Goal: Information Seeking & Learning: Learn about a topic

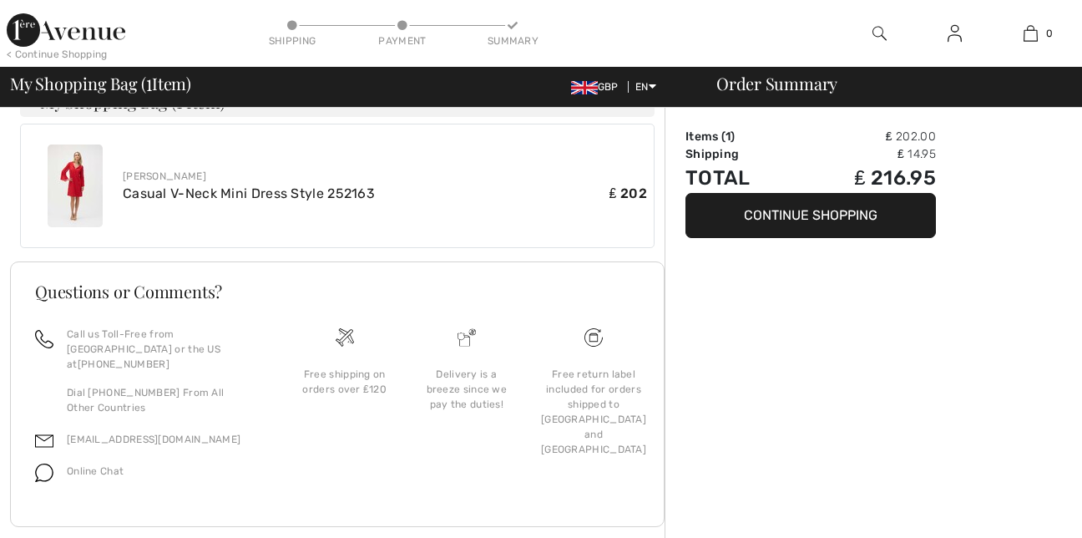
scroll to position [492, 0]
click at [74, 185] on img at bounding box center [75, 185] width 55 height 83
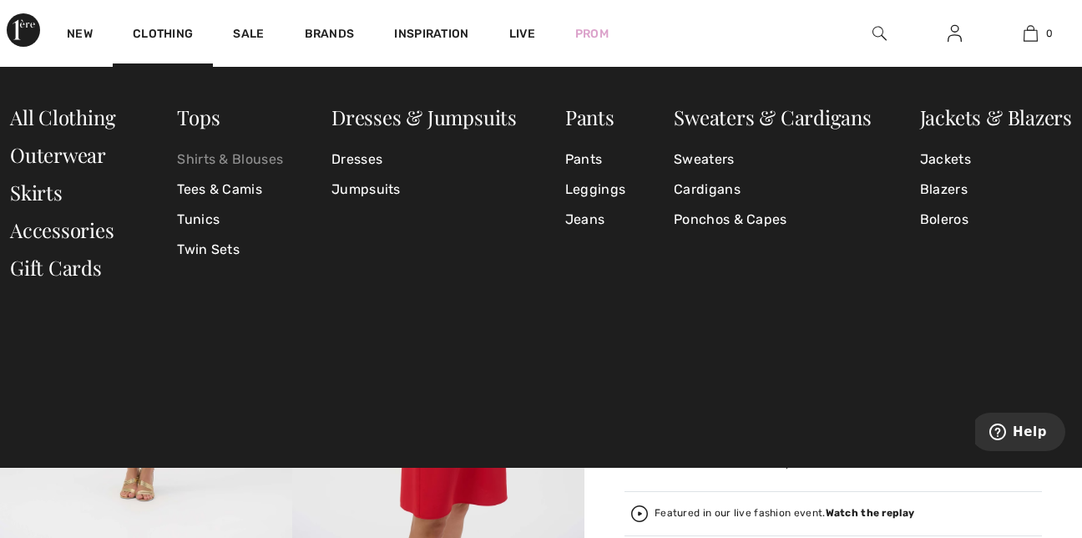
click at [193, 155] on link "Shirts & Blouses" at bounding box center [230, 159] width 106 height 30
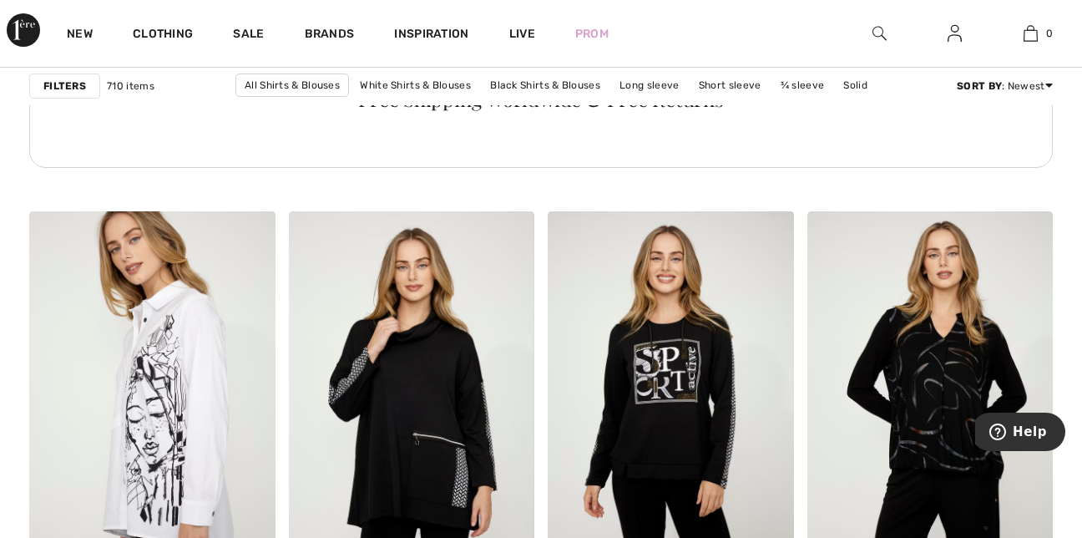
scroll to position [2127, 0]
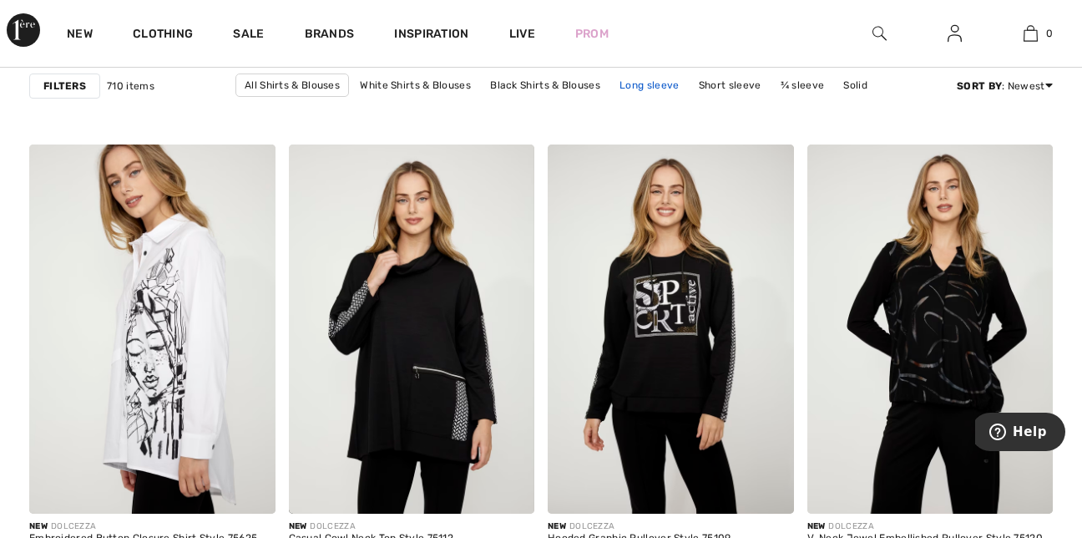
click at [649, 88] on link "Long sleeve" at bounding box center [649, 85] width 76 height 22
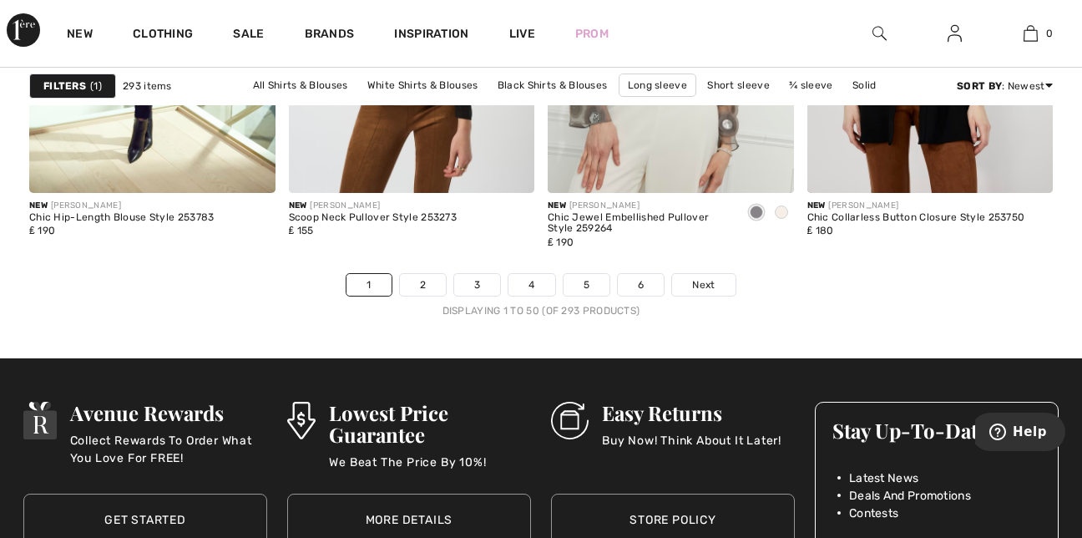
scroll to position [7015, 0]
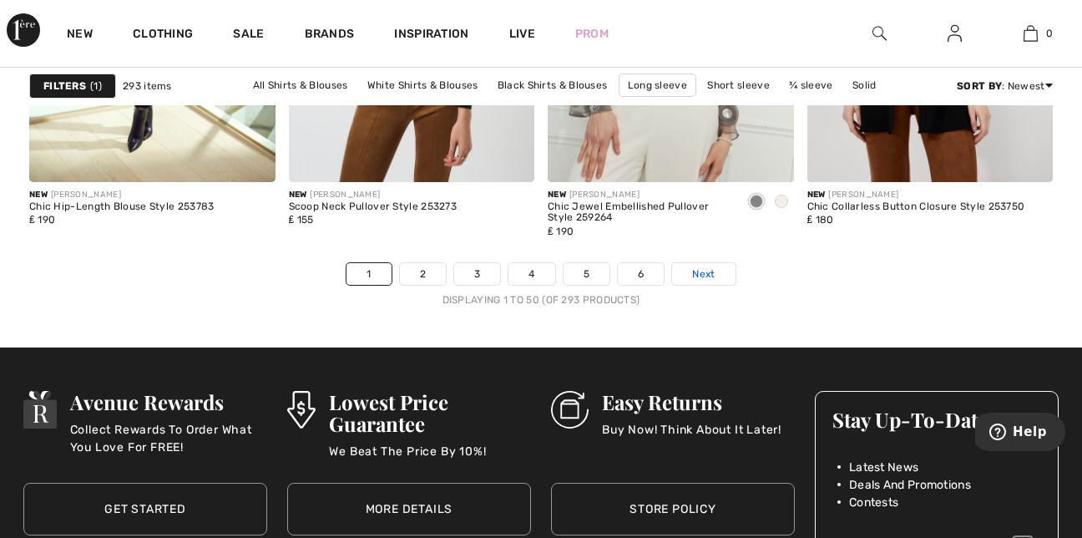
click at [715, 275] on span "Next" at bounding box center [703, 273] width 23 height 15
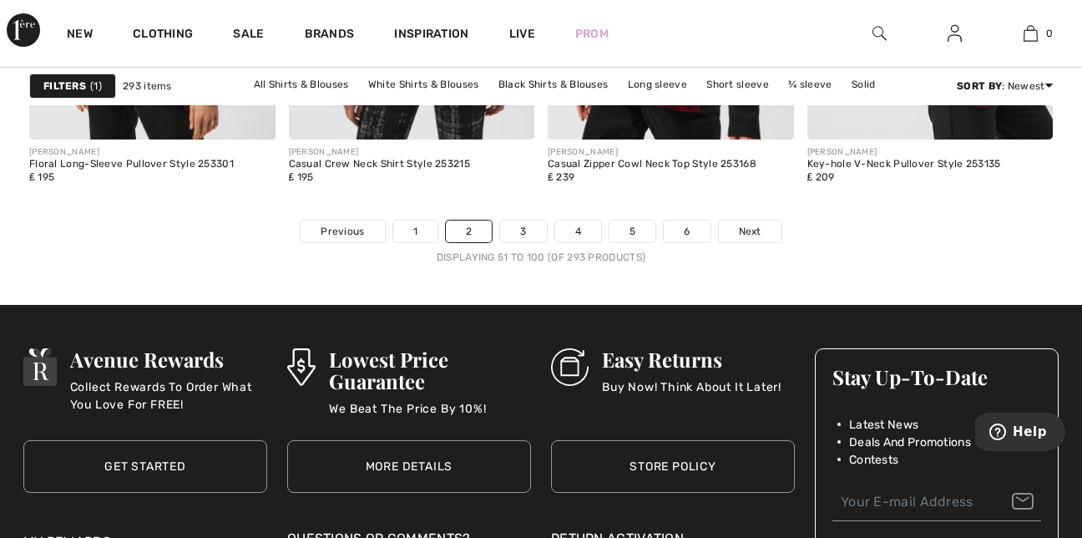
scroll to position [7070, 0]
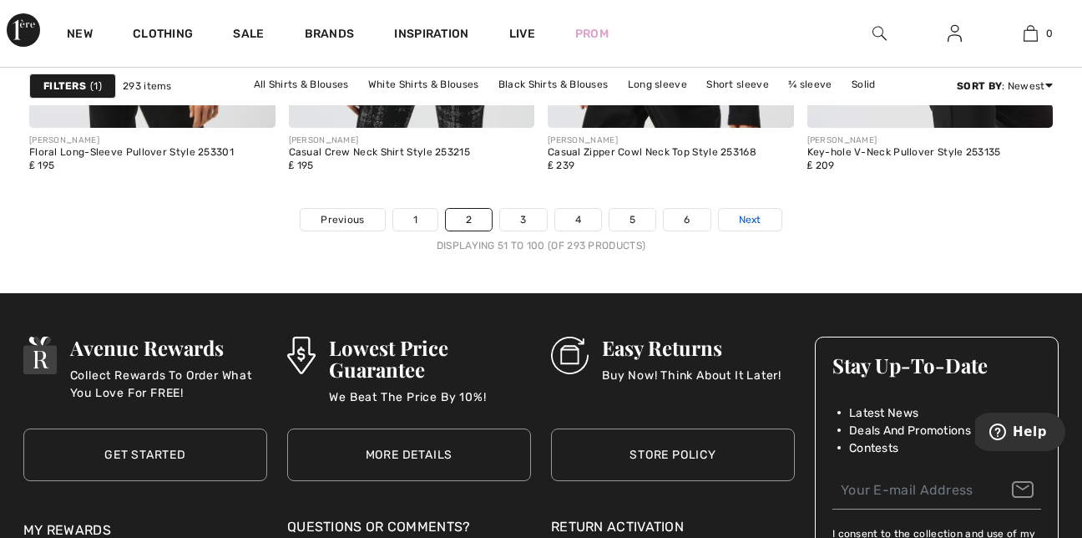
click at [766, 218] on link "Next" at bounding box center [750, 220] width 63 height 22
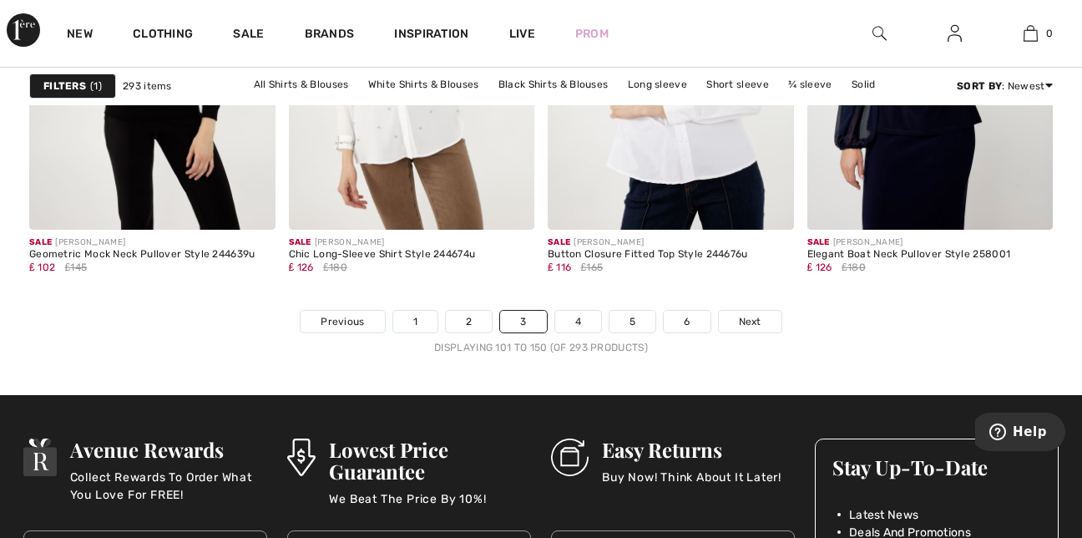
scroll to position [7045, 0]
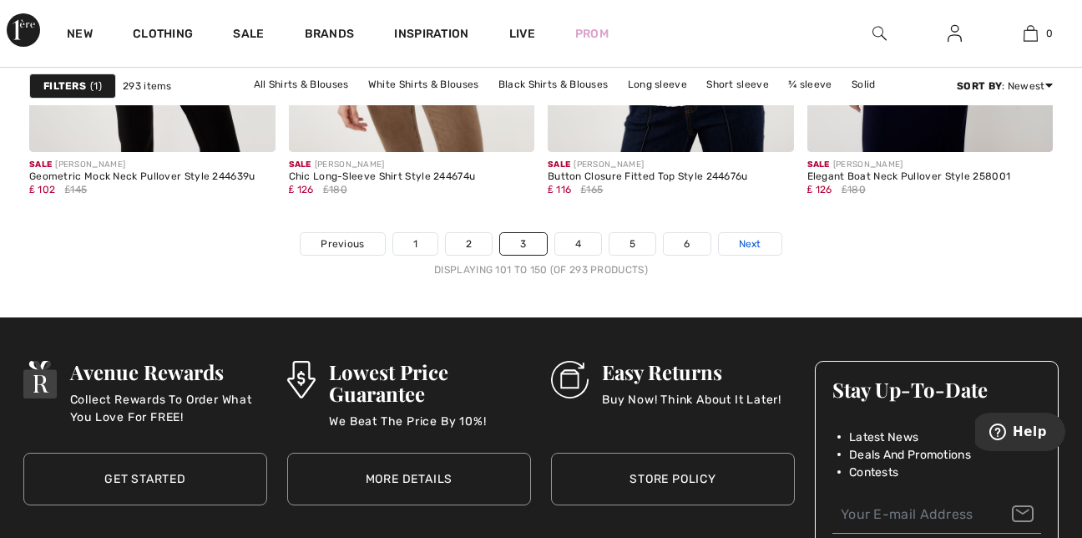
click at [755, 245] on span "Next" at bounding box center [750, 243] width 23 height 15
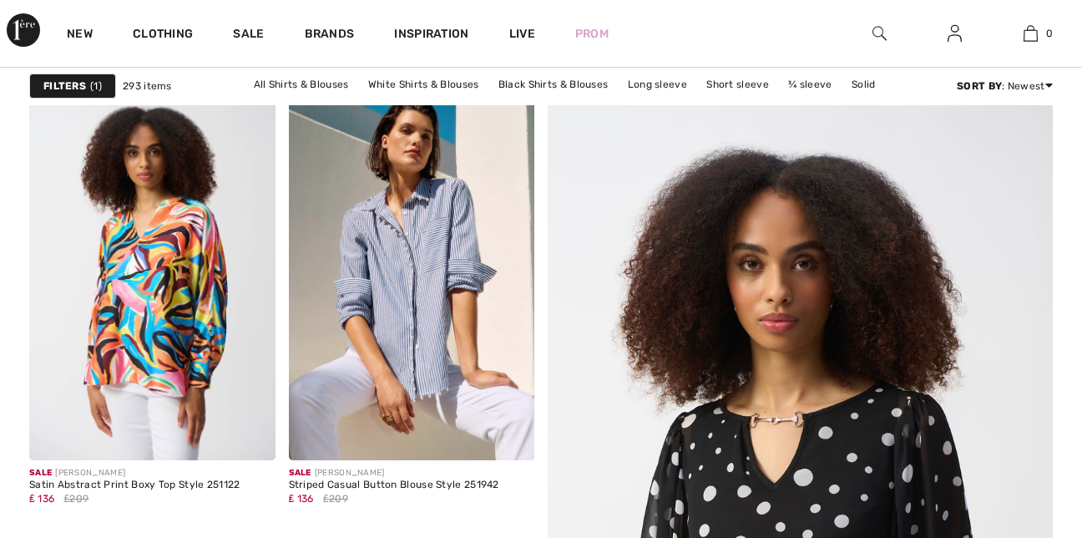
checkbox input "true"
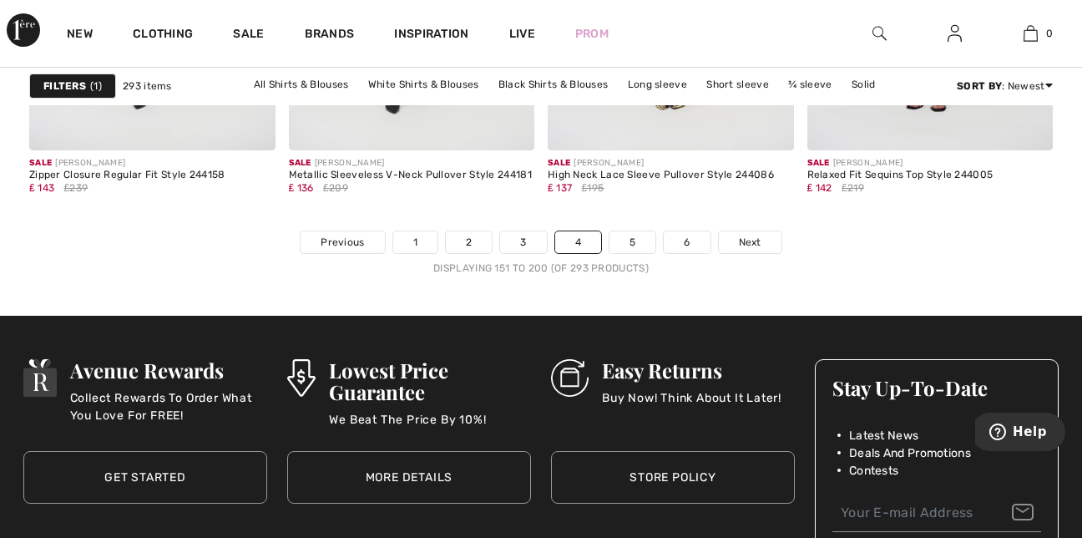
scroll to position [7091, 0]
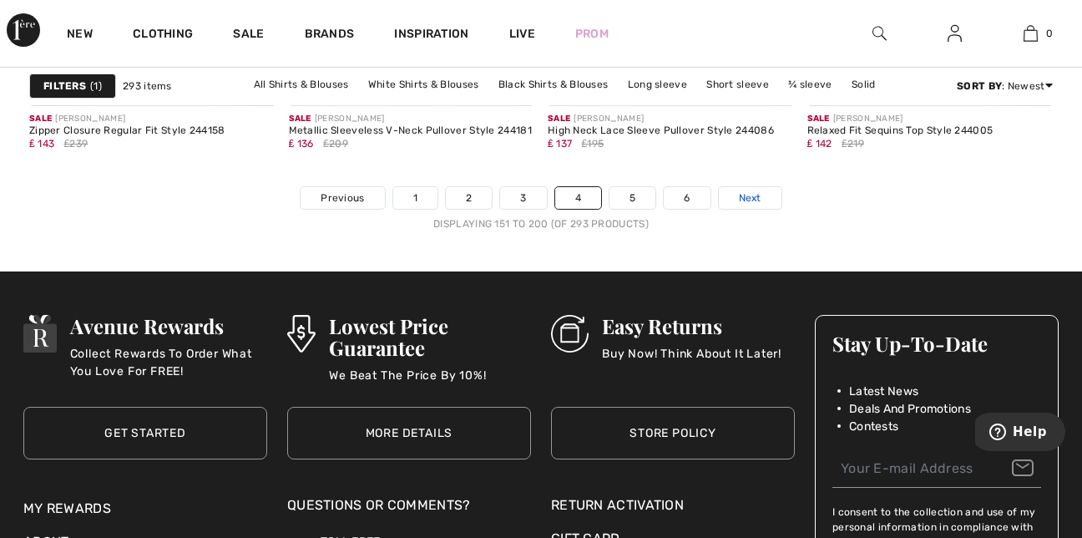
click at [749, 202] on span "Next" at bounding box center [750, 197] width 23 height 15
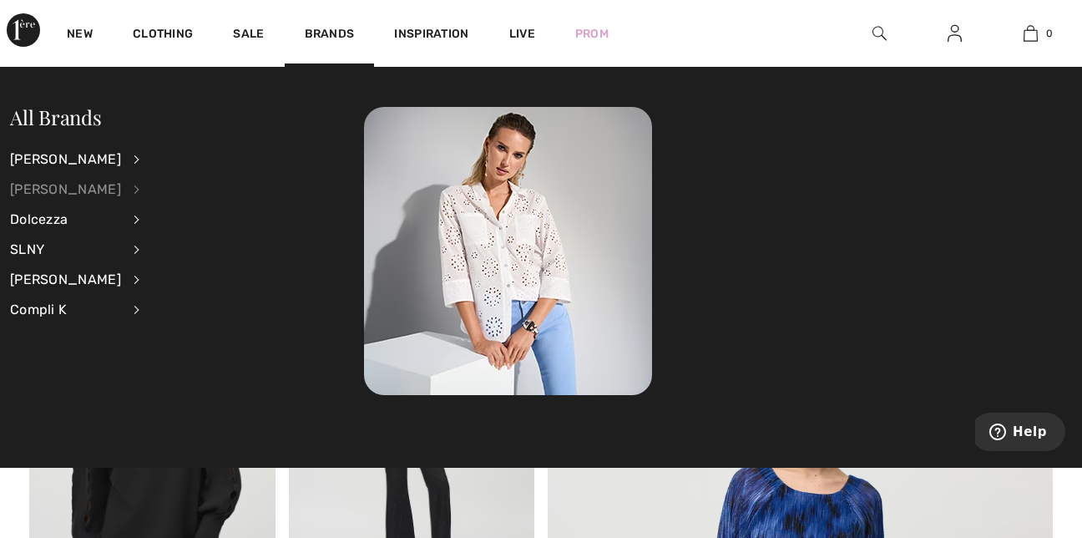
click at [94, 186] on div "[PERSON_NAME]" at bounding box center [65, 190] width 111 height 30
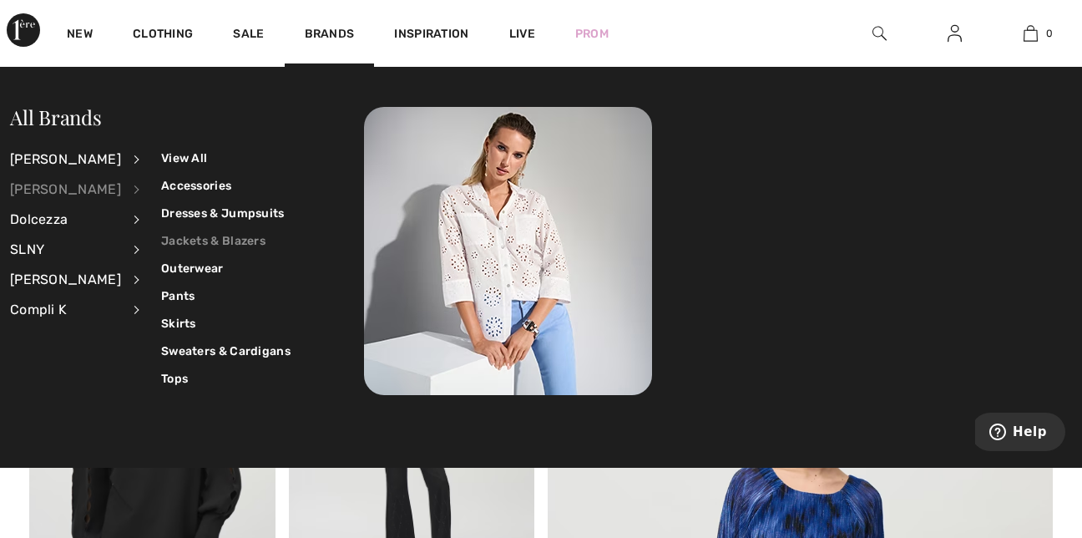
click at [174, 236] on link "Jackets & Blazers" at bounding box center [225, 241] width 129 height 28
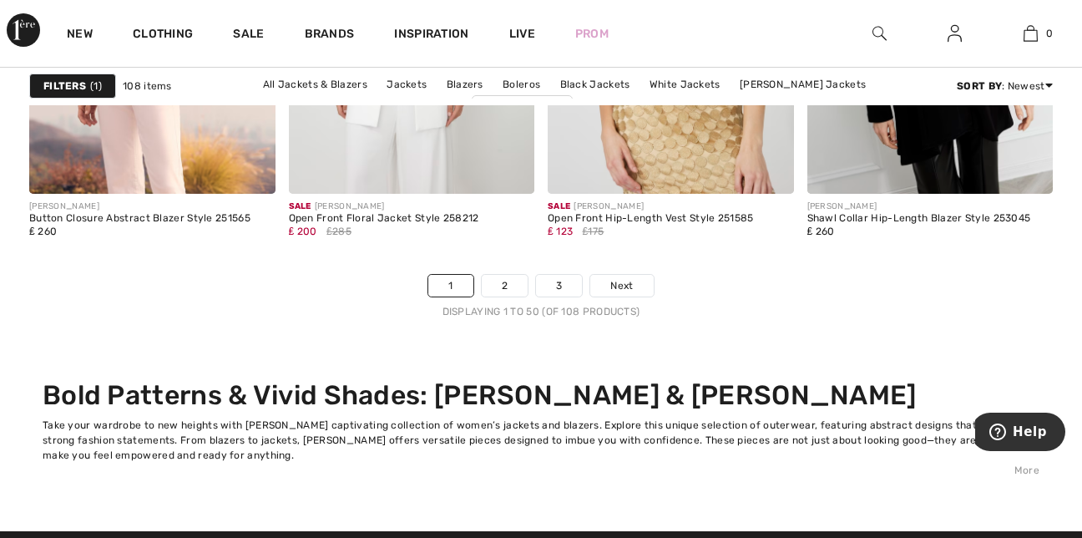
scroll to position [6847, 0]
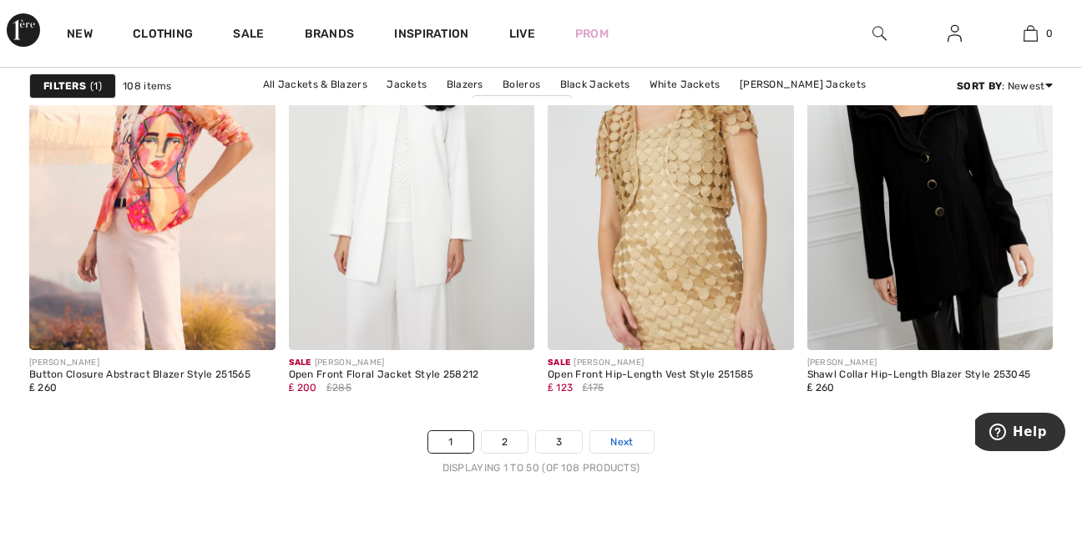
click at [637, 443] on link "Next" at bounding box center [622, 442] width 63 height 22
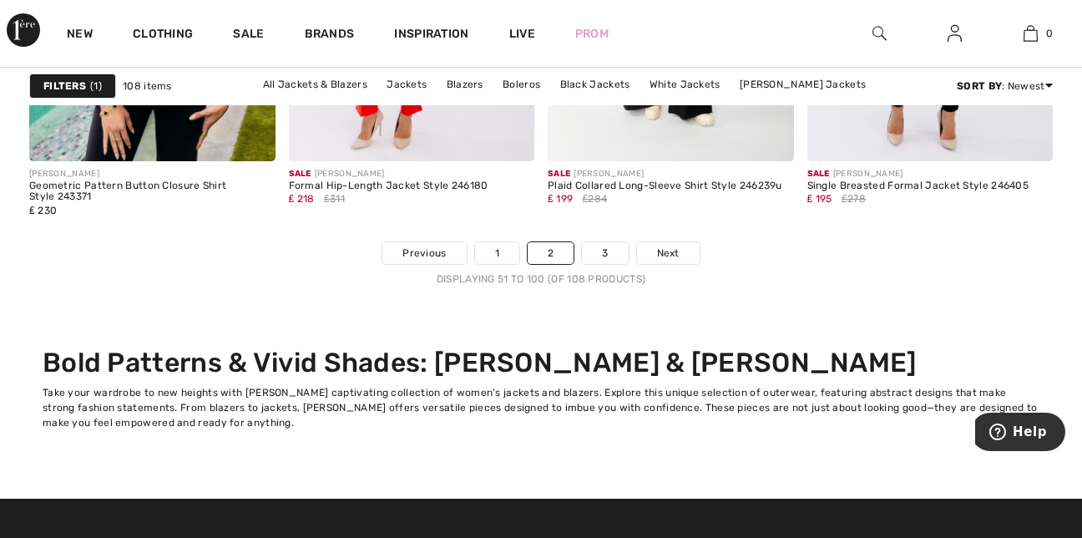
scroll to position [7103, 0]
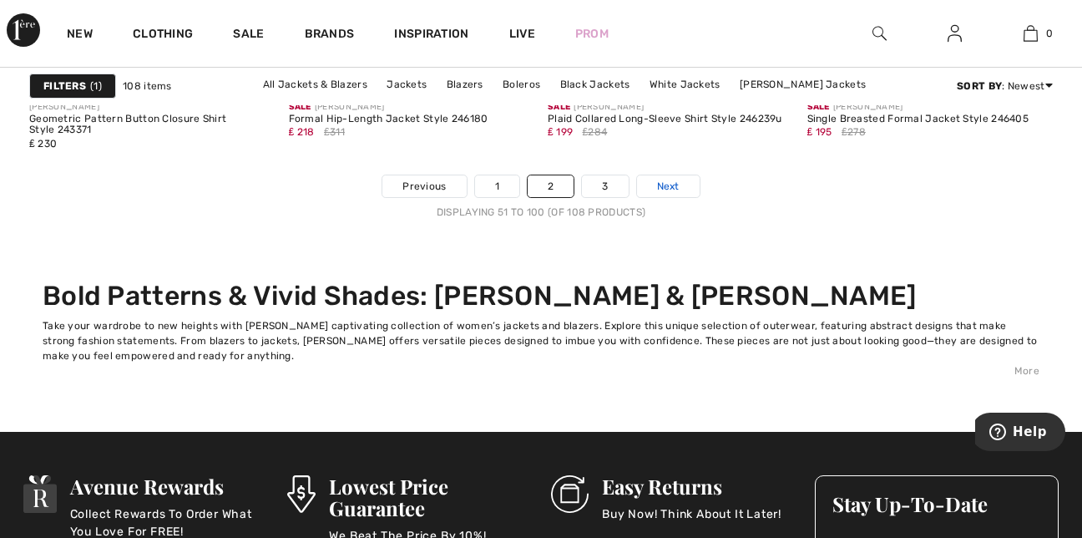
click at [667, 186] on span "Next" at bounding box center [668, 186] width 23 height 15
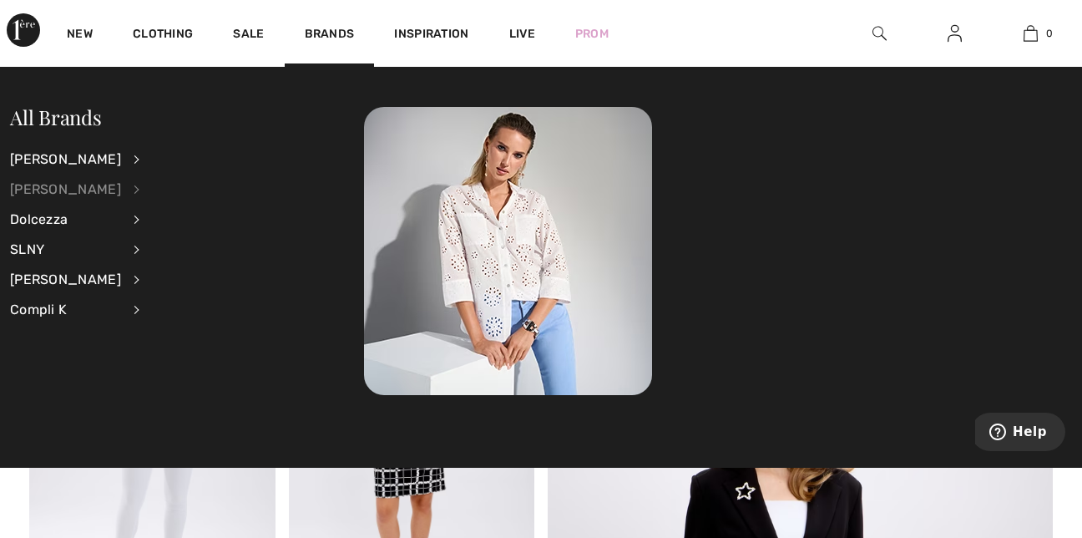
click at [74, 195] on div "[PERSON_NAME]" at bounding box center [65, 190] width 111 height 30
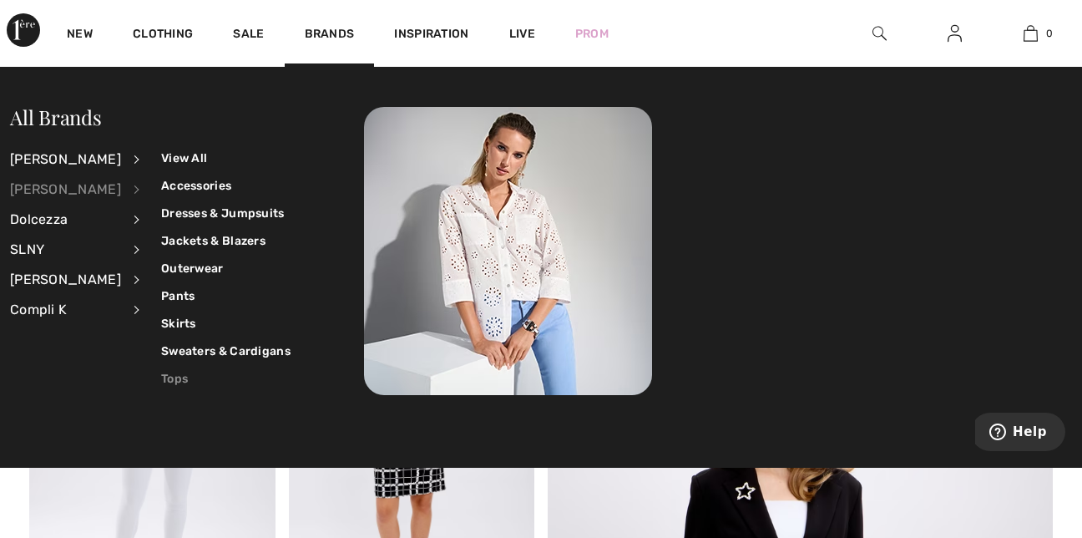
click at [170, 375] on link "Tops" at bounding box center [225, 379] width 129 height 28
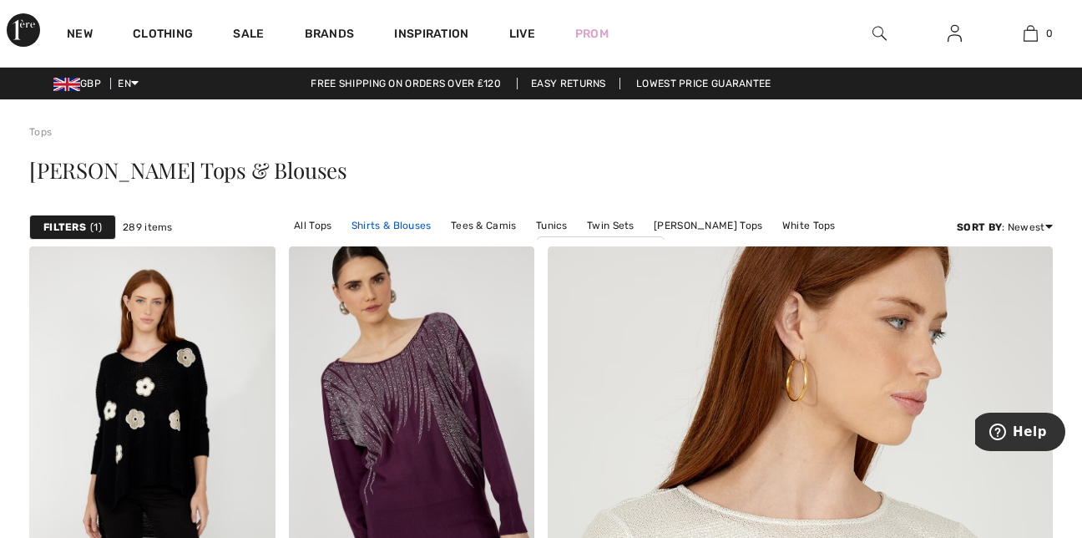
click at [343, 226] on link "Shirts & Blouses" at bounding box center [391, 226] width 97 height 22
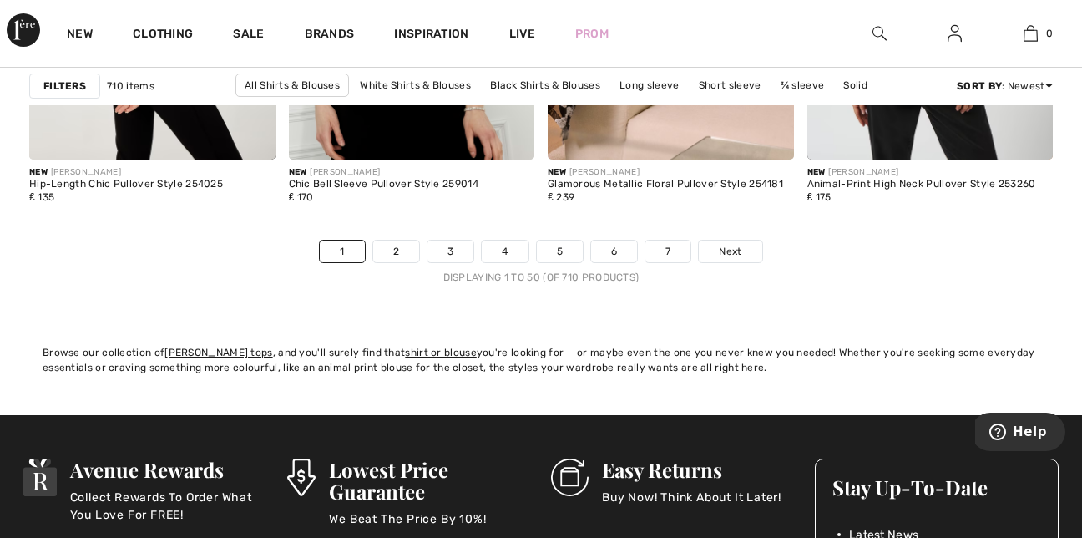
scroll to position [7116, 0]
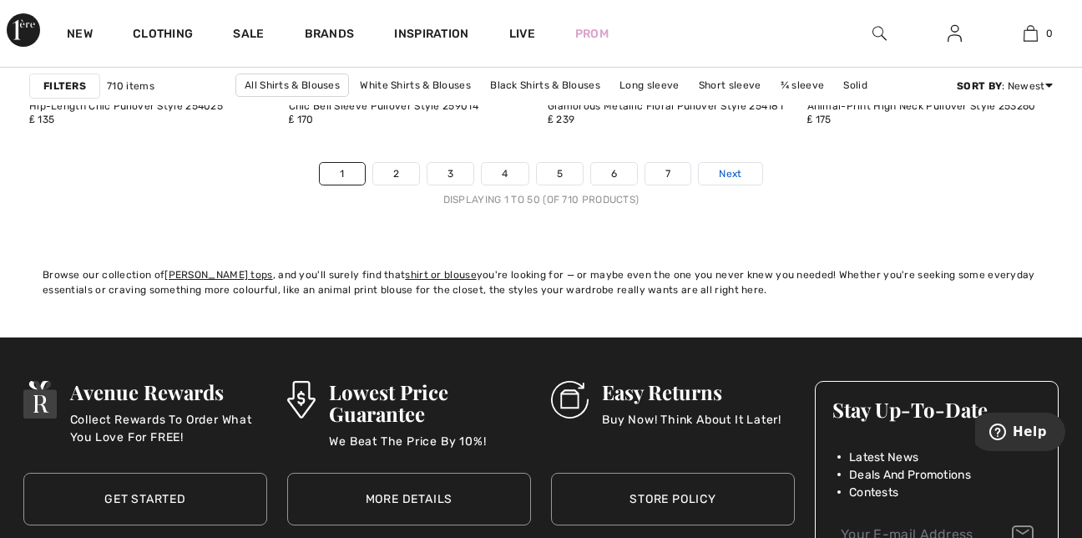
click at [742, 171] on span "Next" at bounding box center [730, 173] width 23 height 15
